Goal: Task Accomplishment & Management: Use online tool/utility

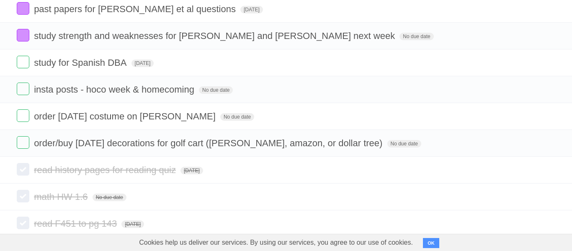
scroll to position [175, 0]
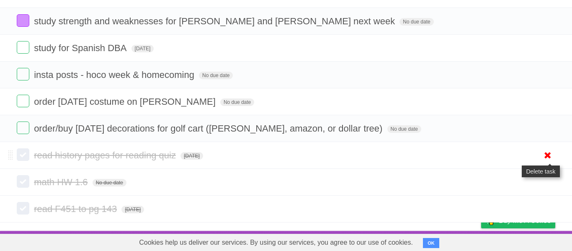
click at [546, 156] on icon at bounding box center [548, 155] width 12 height 14
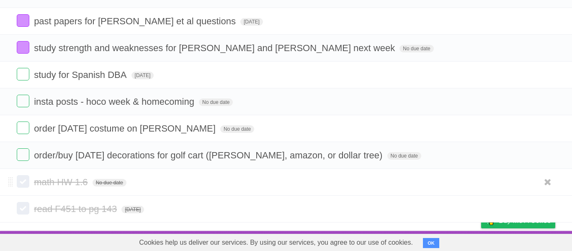
scroll to position [148, 0]
click at [546, 184] on icon at bounding box center [548, 182] width 12 height 14
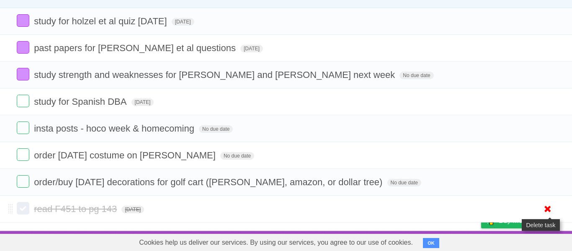
click at [549, 213] on icon at bounding box center [548, 209] width 12 height 14
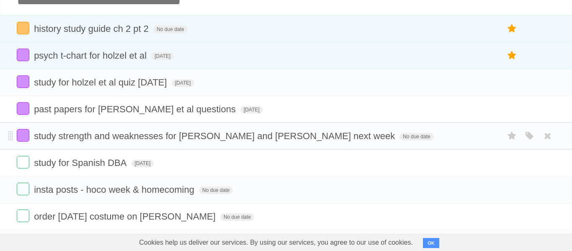
scroll to position [0, 0]
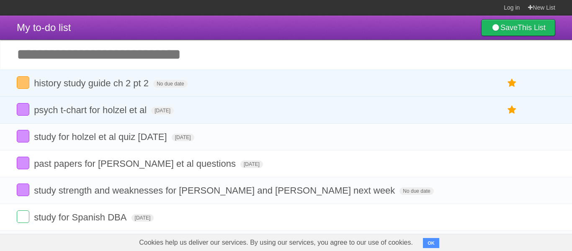
click at [315, 55] on input "Add another task" at bounding box center [286, 54] width 572 height 29
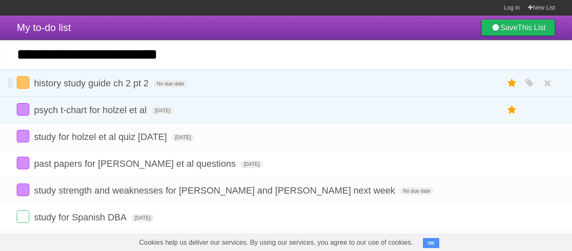
type input "**********"
click input "*********" at bounding box center [0, 0] width 0 height 0
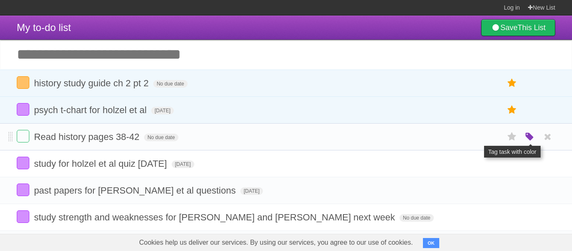
click at [524, 135] on icon "button" at bounding box center [530, 136] width 12 height 11
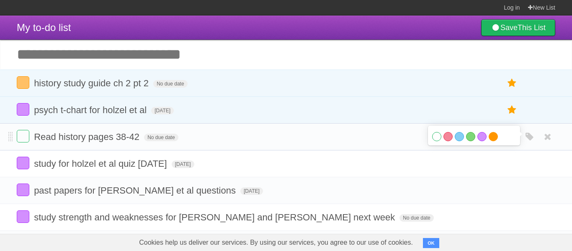
click at [495, 137] on label "Orange" at bounding box center [493, 136] width 9 height 9
click at [416, 135] on form "Read history pages 38-42 No due date White Red Blue Green Purple Orange" at bounding box center [286, 137] width 538 height 14
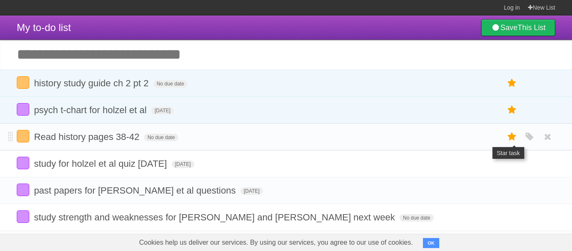
click at [512, 134] on icon at bounding box center [512, 137] width 12 height 14
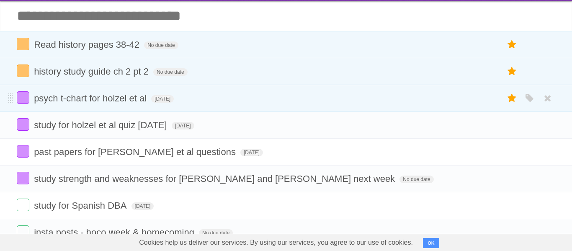
scroll to position [44, 0]
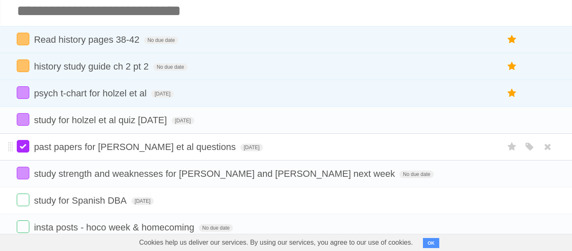
click at [26, 152] on label at bounding box center [23, 146] width 13 height 13
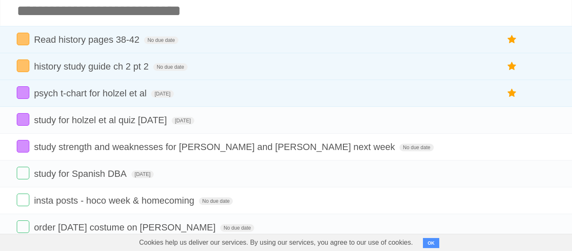
click at [149, 12] on input "Add another task" at bounding box center [286, 10] width 572 height 29
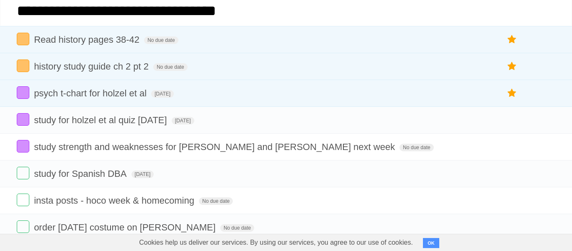
type input "**********"
click input "*********" at bounding box center [0, 0] width 0 height 0
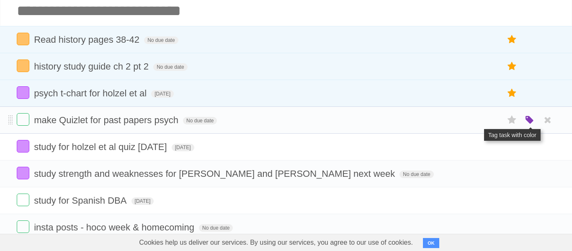
click at [528, 121] on icon "button" at bounding box center [530, 120] width 12 height 11
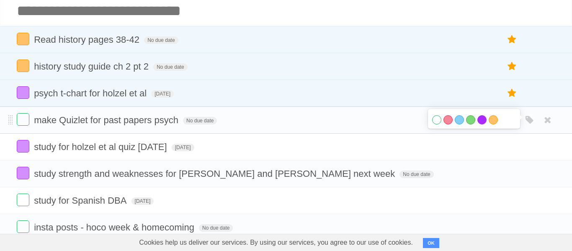
click at [485, 122] on label "Purple" at bounding box center [481, 119] width 9 height 9
click at [193, 119] on span "No due date" at bounding box center [200, 121] width 34 height 8
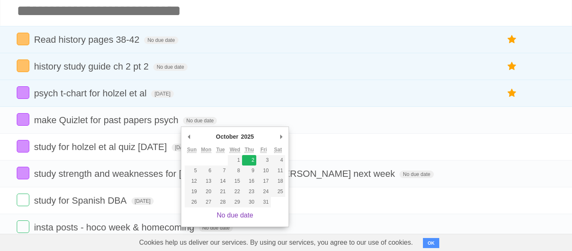
type span "[DATE]"
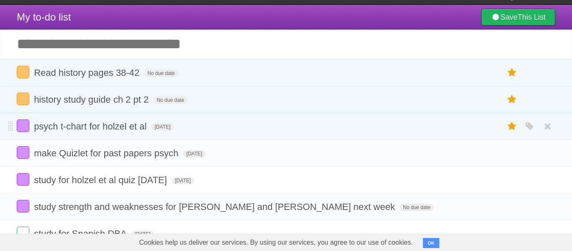
scroll to position [0, 0]
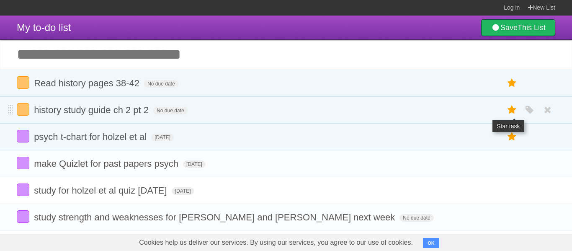
click at [512, 107] on icon at bounding box center [512, 110] width 12 height 14
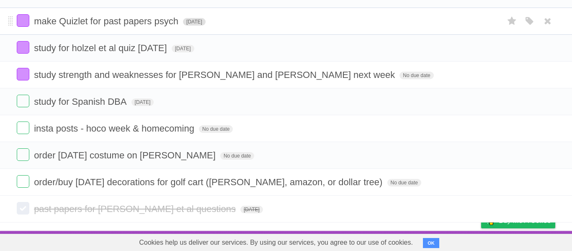
scroll to position [148, 0]
click at [548, 211] on icon at bounding box center [548, 209] width 12 height 14
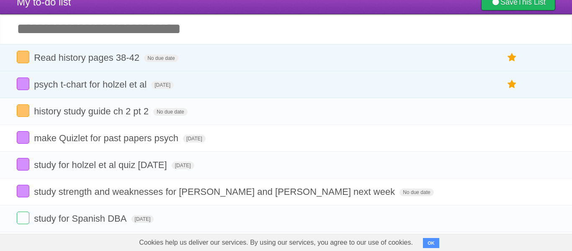
scroll to position [0, 0]
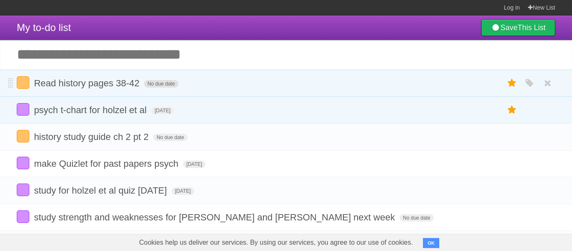
click at [169, 82] on span "No due date" at bounding box center [161, 84] width 34 height 8
click at [178, 89] on form "Read history pages 38-42 [DATE] White Red Blue Green Purple Orange" at bounding box center [286, 83] width 538 height 14
click at [167, 85] on span "[DATE]" at bounding box center [155, 84] width 23 height 8
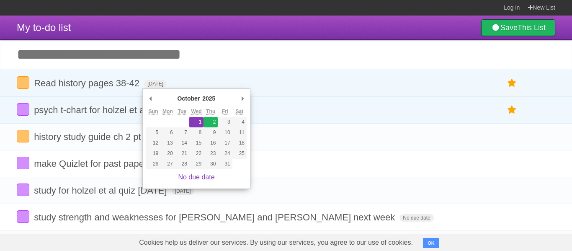
type span "[DATE]"
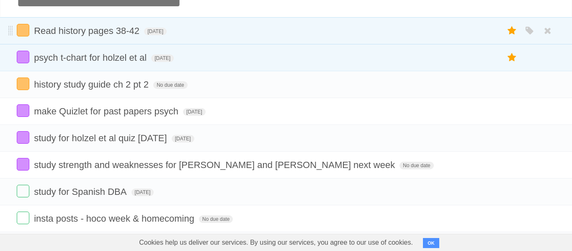
scroll to position [51, 0]
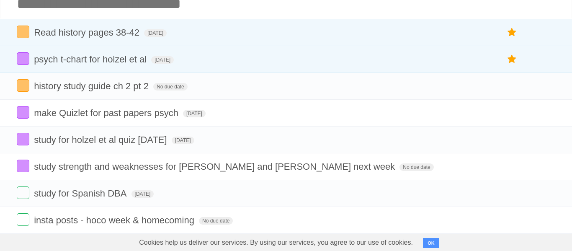
click at [270, 18] on input "Add another task" at bounding box center [286, 3] width 572 height 29
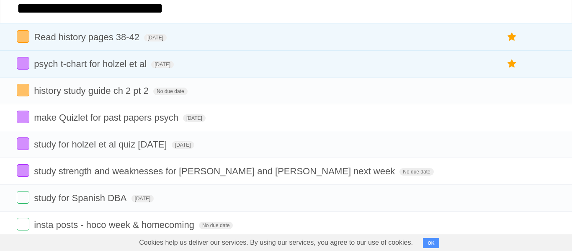
type input "**********"
click input "*********" at bounding box center [0, 0] width 0 height 0
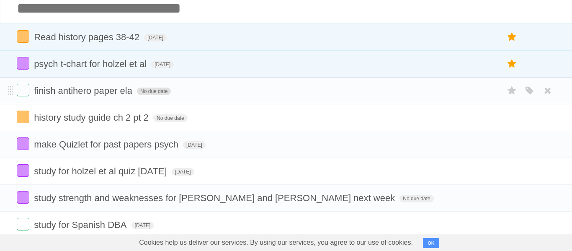
click at [149, 89] on span "No due date" at bounding box center [154, 92] width 34 height 8
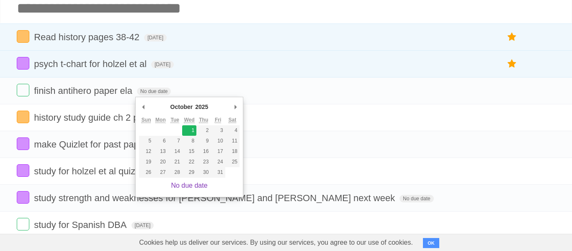
type span "[DATE]"
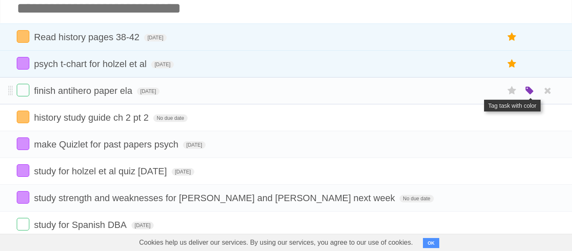
click at [527, 91] on icon "button" at bounding box center [530, 90] width 12 height 11
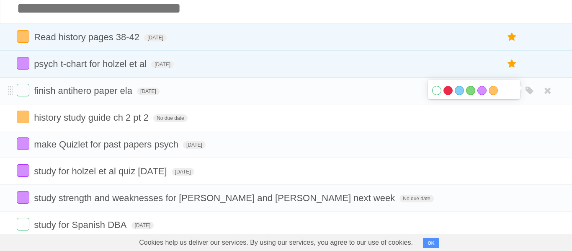
click at [448, 94] on label "Red" at bounding box center [447, 90] width 9 height 9
click at [446, 95] on label "Red" at bounding box center [447, 90] width 9 height 9
click at [447, 8] on input "Add another task" at bounding box center [286, 8] width 572 height 29
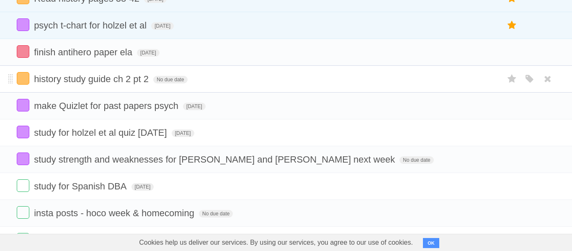
scroll to position [0, 0]
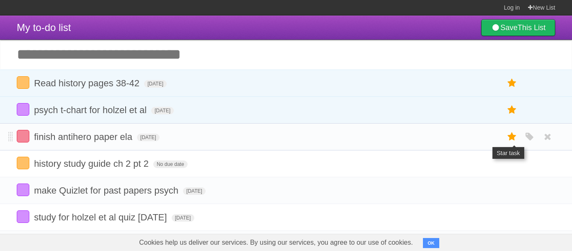
click at [513, 134] on icon at bounding box center [512, 137] width 12 height 14
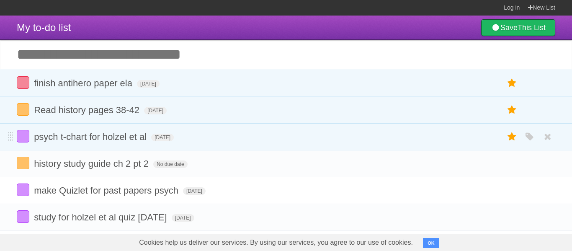
click at [180, 134] on form "psych t-chart for holzel et al [DATE] White Red Blue Green Purple Orange" at bounding box center [286, 137] width 538 height 14
click at [174, 137] on span "[DATE]" at bounding box center [162, 138] width 23 height 8
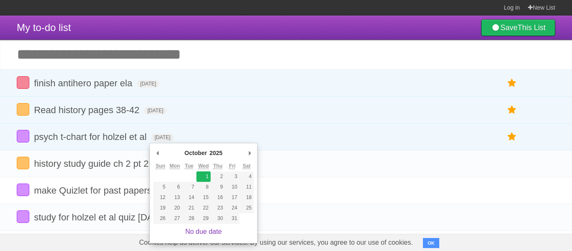
type span "[DATE]"
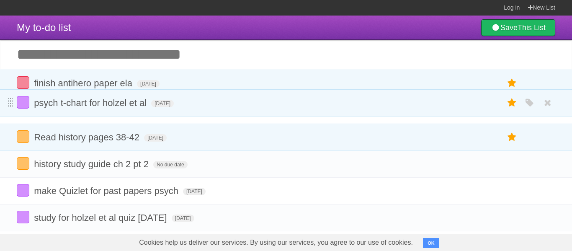
drag, startPoint x: 10, startPoint y: 141, endPoint x: 8, endPoint y: 106, distance: 34.8
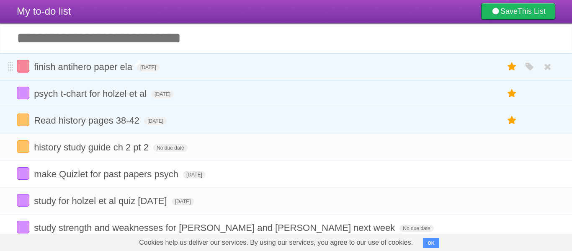
scroll to position [58, 0]
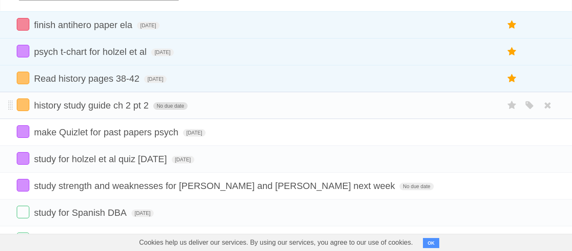
click at [179, 107] on span "No due date" at bounding box center [170, 106] width 34 height 8
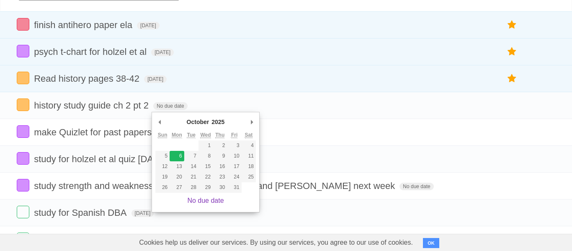
type span "[DATE]"
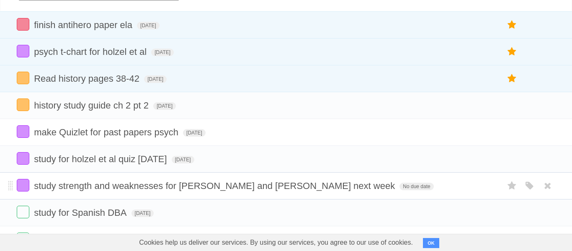
scroll to position [148, 0]
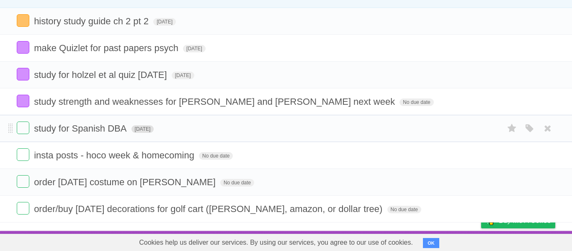
click at [154, 126] on span "[DATE]" at bounding box center [142, 129] width 23 height 8
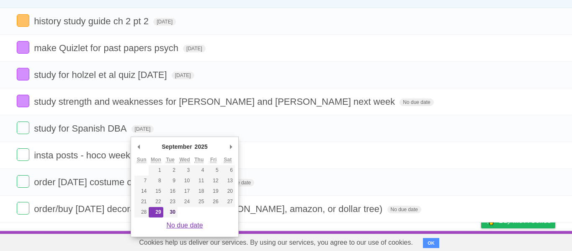
click at [195, 222] on link "No due date" at bounding box center [184, 225] width 36 height 7
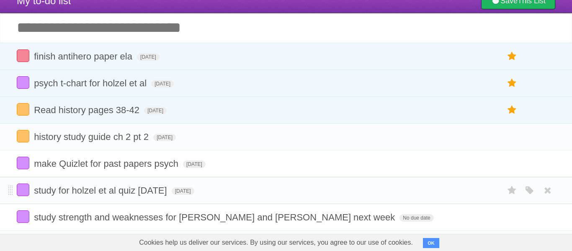
scroll to position [25, 0]
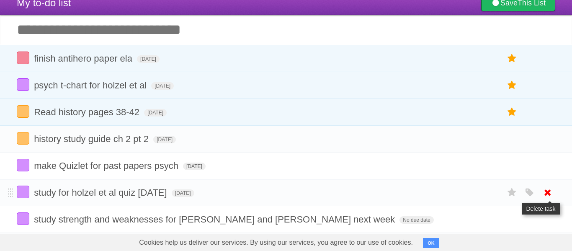
click at [546, 193] on icon at bounding box center [548, 192] width 12 height 14
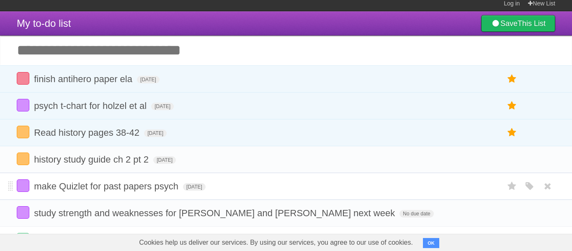
scroll to position [0, 0]
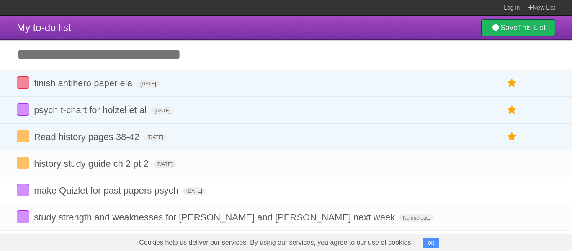
click at [314, 52] on input "Add another task" at bounding box center [286, 54] width 572 height 29
type input "**********"
click input "*********" at bounding box center [0, 0] width 0 height 0
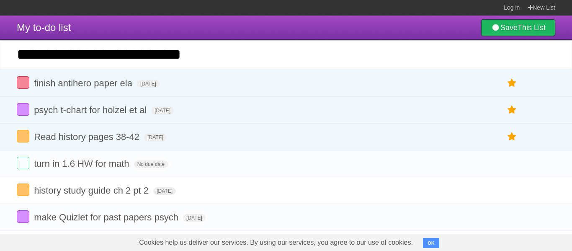
type input "**********"
click input "*********" at bounding box center [0, 0] width 0 height 0
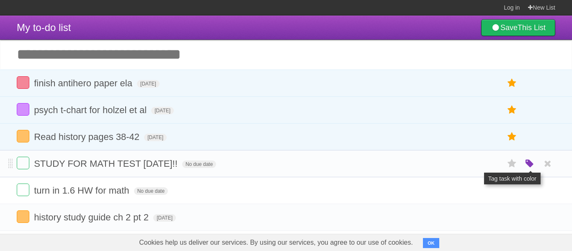
click at [529, 166] on icon "button" at bounding box center [530, 163] width 12 height 11
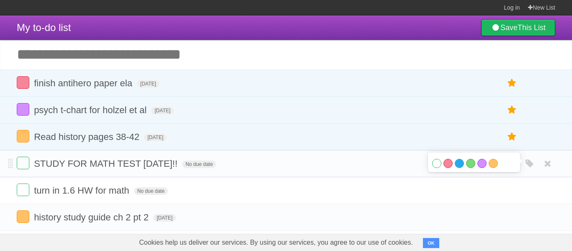
click at [460, 166] on label "Blue" at bounding box center [459, 163] width 9 height 9
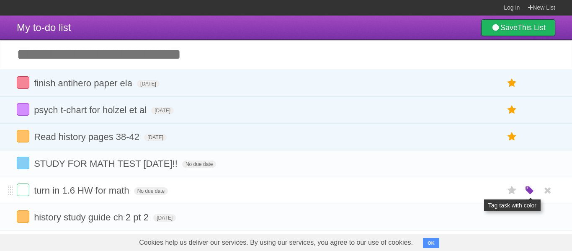
click at [526, 194] on icon "button" at bounding box center [530, 190] width 12 height 11
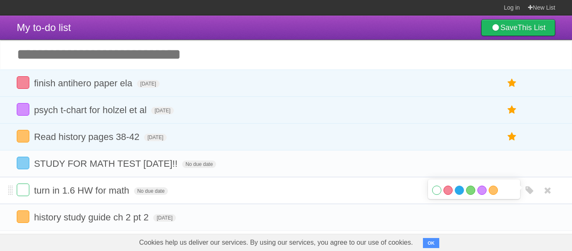
click at [458, 194] on label "Blue" at bounding box center [459, 189] width 9 height 9
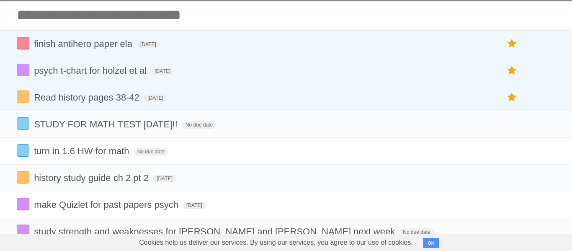
scroll to position [39, 0]
